Goal: Task Accomplishment & Management: Manage account settings

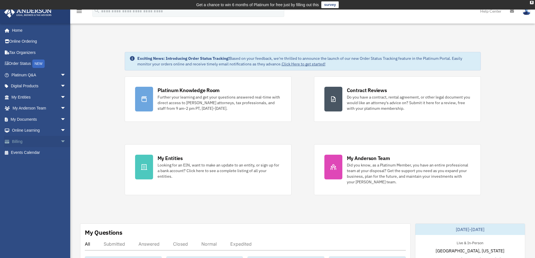
click at [60, 144] on span "arrow_drop_down" at bounding box center [65, 142] width 11 height 12
click at [35, 153] on link "$ Open Invoices" at bounding box center [41, 153] width 67 height 12
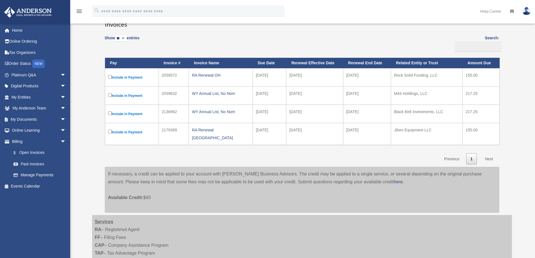
scroll to position [84, 0]
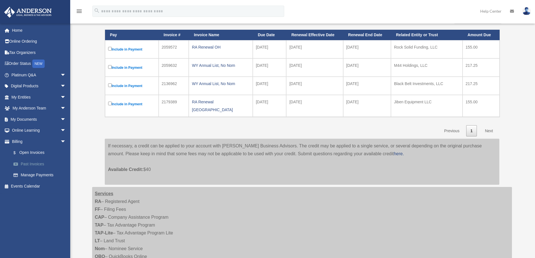
click at [35, 163] on link "Past Invoices" at bounding box center [41, 163] width 67 height 11
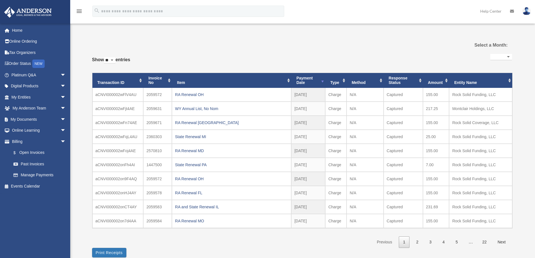
select select
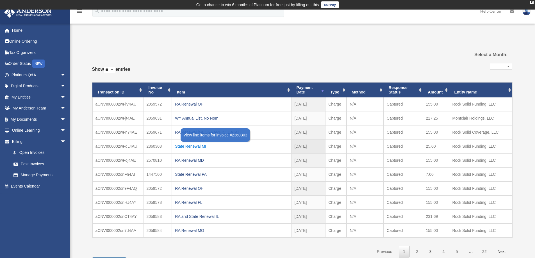
scroll to position [28, 0]
